Goal: Task Accomplishment & Management: Manage account settings

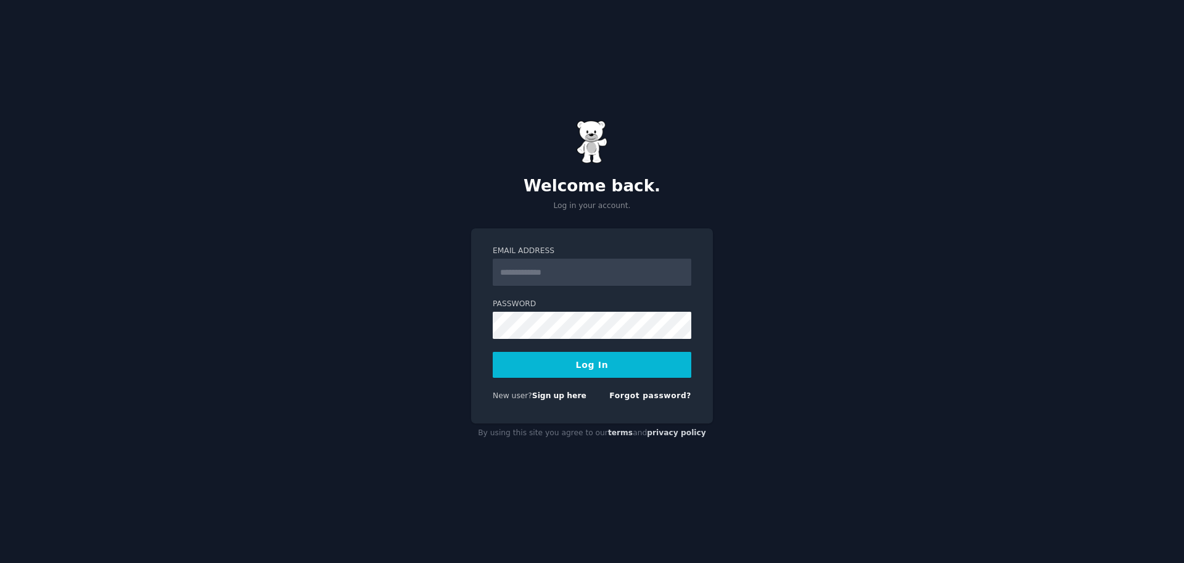
click at [568, 281] on input "Email Address" at bounding box center [592, 271] width 199 height 27
click at [595, 275] on input "Email Address" at bounding box center [592, 271] width 199 height 27
click at [593, 279] on input "Email Address" at bounding box center [592, 271] width 199 height 27
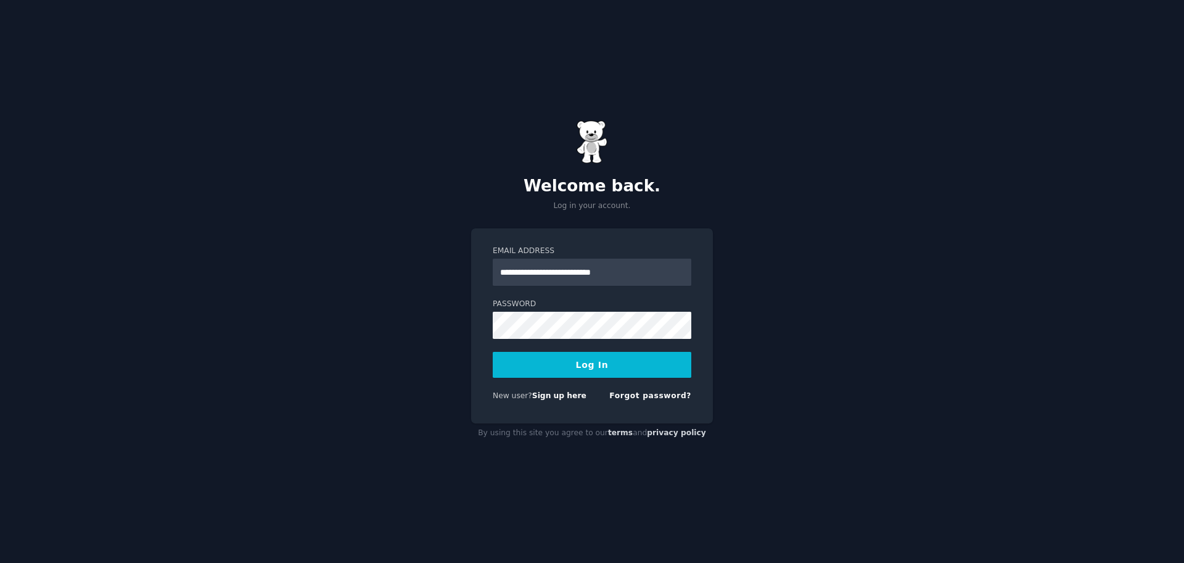
type input "**********"
click at [622, 372] on button "Log In" at bounding box center [592, 365] width 199 height 26
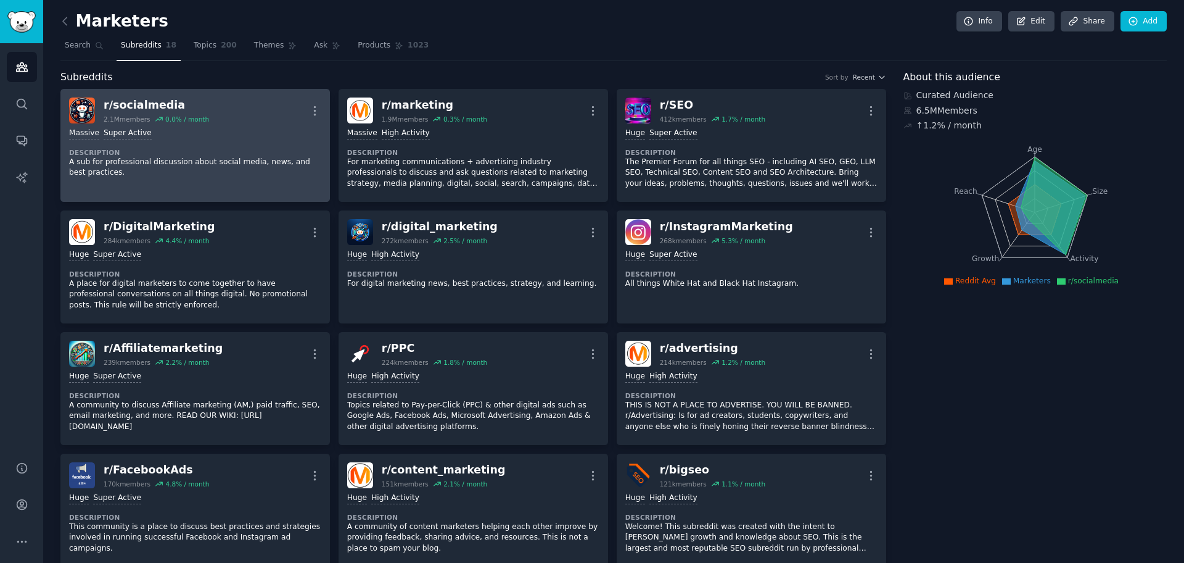
click at [228, 152] on dt "Description" at bounding box center [195, 152] width 252 height 9
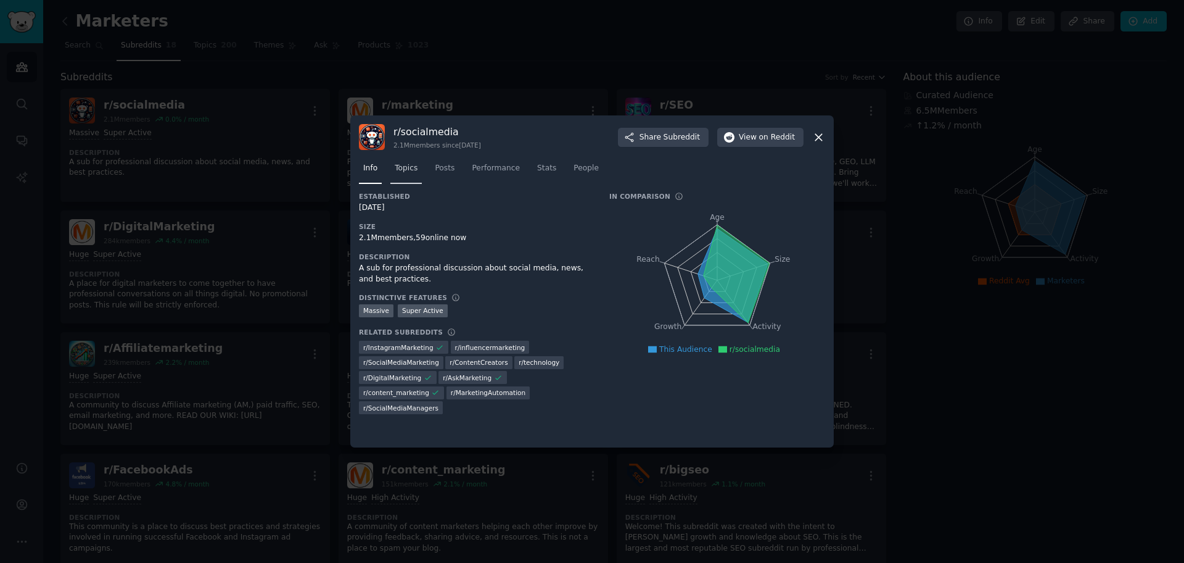
click at [406, 168] on span "Topics" at bounding box center [406, 168] width 23 height 11
